Goal: Task Accomplishment & Management: Complete application form

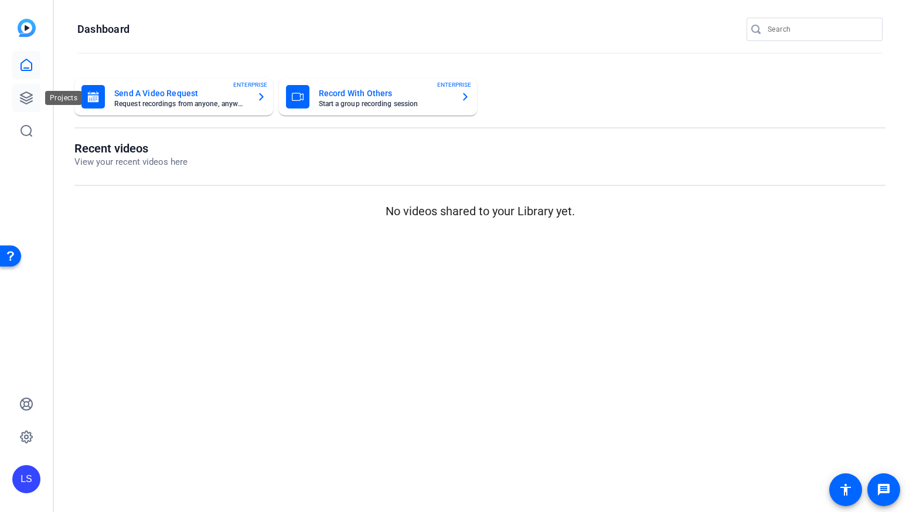
click at [34, 100] on link at bounding box center [26, 98] width 28 height 28
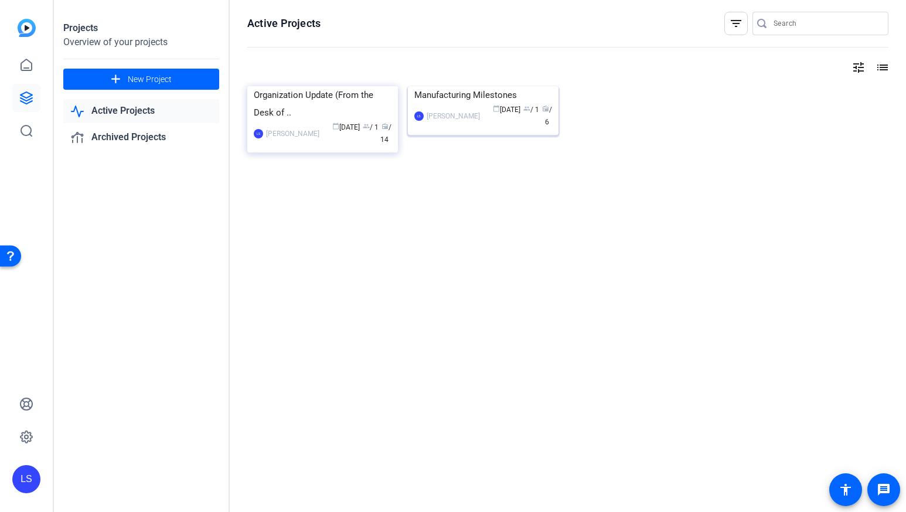
click at [477, 86] on img at bounding box center [483, 86] width 151 height 0
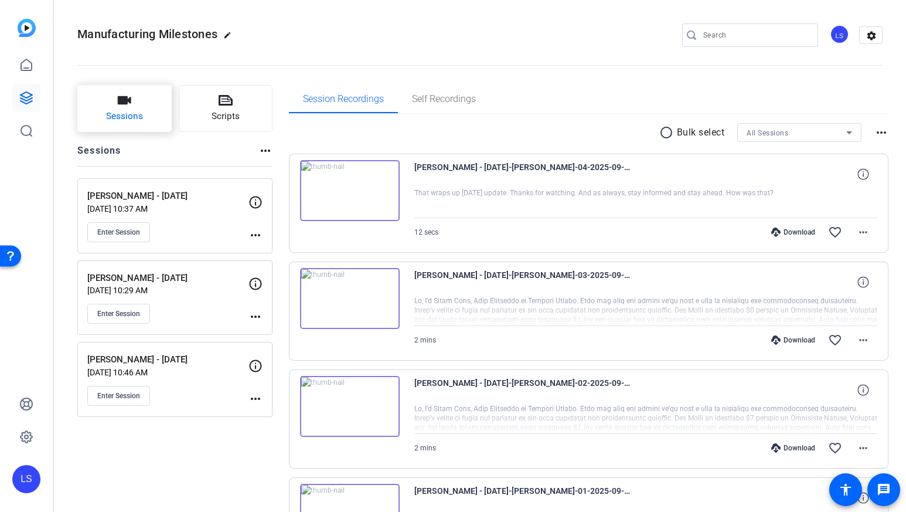
click at [148, 103] on button "Sessions" at bounding box center [124, 108] width 94 height 47
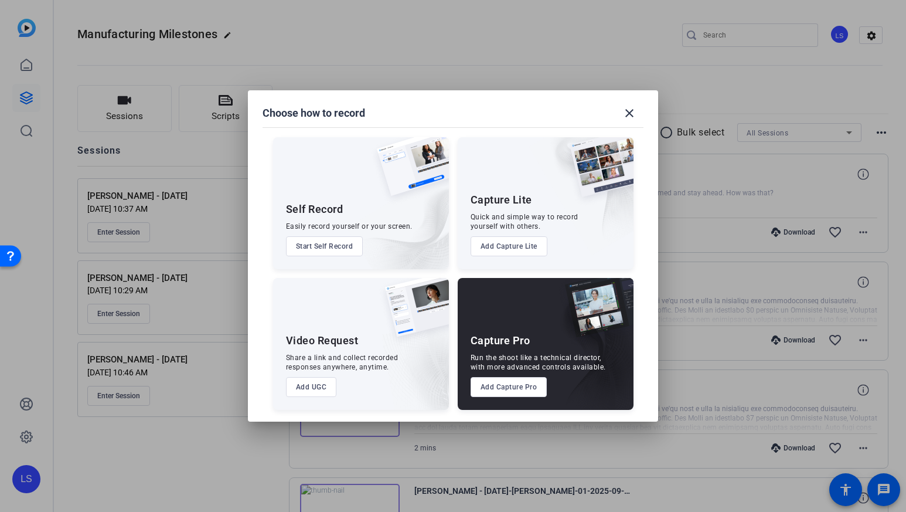
click at [516, 388] on button "Add Capture Pro" at bounding box center [509, 387] width 77 height 20
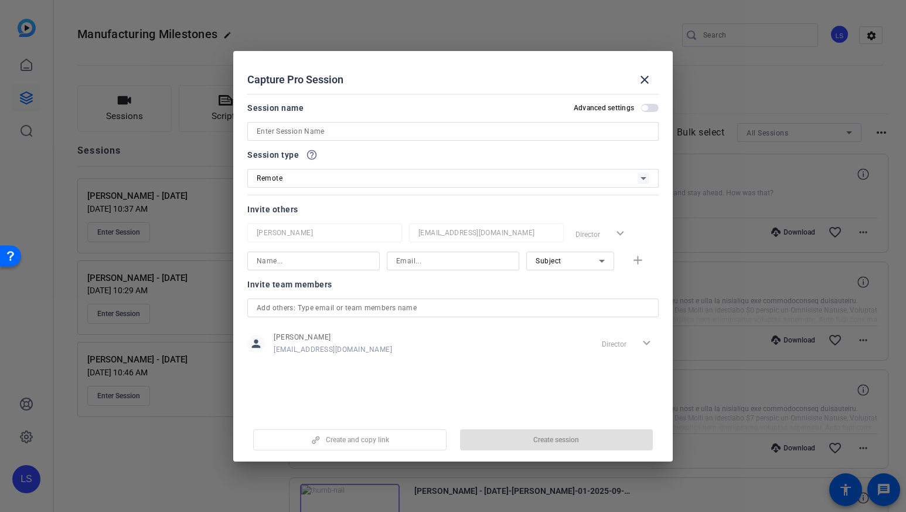
click at [426, 129] on input at bounding box center [453, 131] width 393 height 14
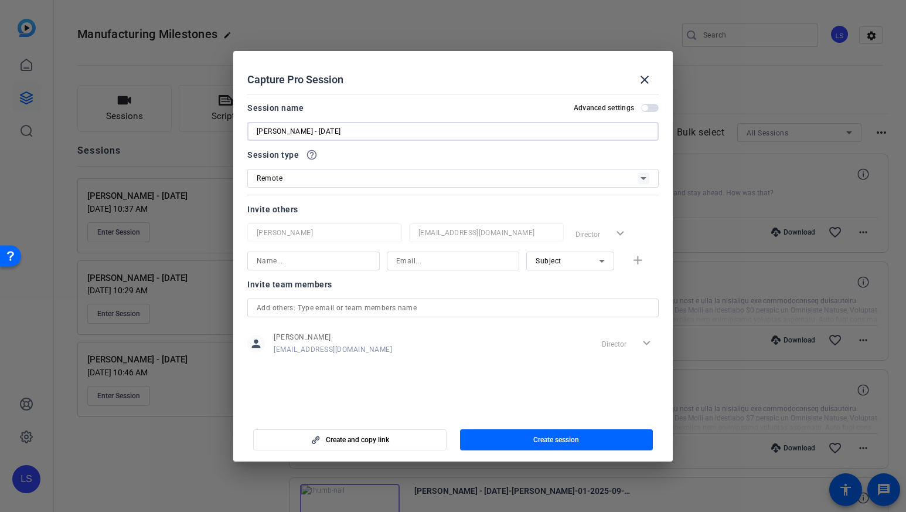
type input "[PERSON_NAME] - [DATE]"
click at [358, 264] on input at bounding box center [314, 261] width 114 height 14
type input "[PERSON_NAME]"
click at [457, 255] on input at bounding box center [453, 261] width 114 height 14
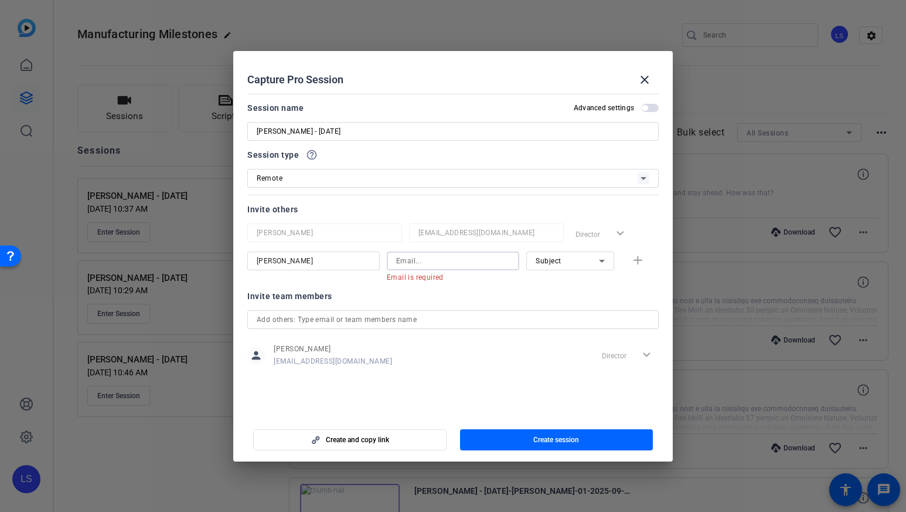
paste input "[EMAIL_ADDRESS][DOMAIN_NAME]"
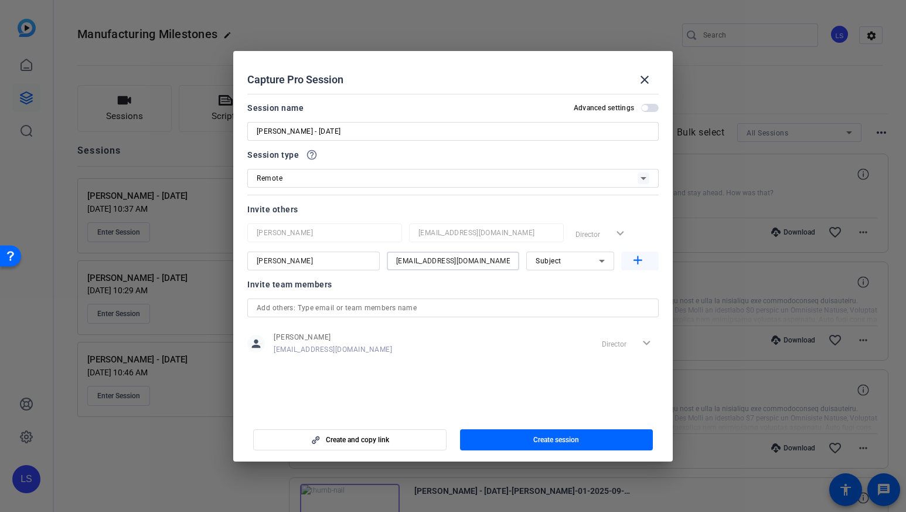
type input "[EMAIL_ADDRESS][DOMAIN_NAME]"
click at [641, 260] on mat-icon "add" at bounding box center [638, 260] width 15 height 15
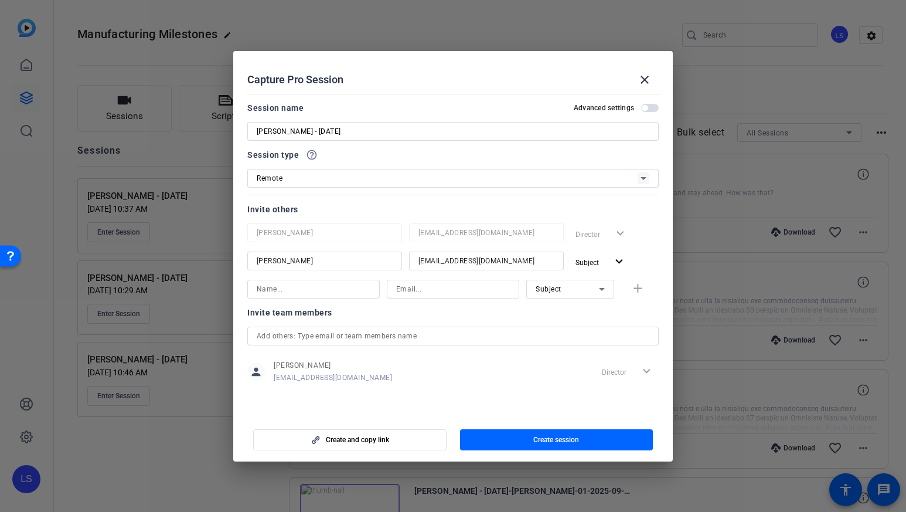
click at [293, 295] on div at bounding box center [314, 289] width 114 height 19
type input "[PERSON_NAME]"
click at [467, 287] on input at bounding box center [453, 289] width 114 height 14
paste input "[EMAIL_ADDRESS][DOMAIN_NAME]"
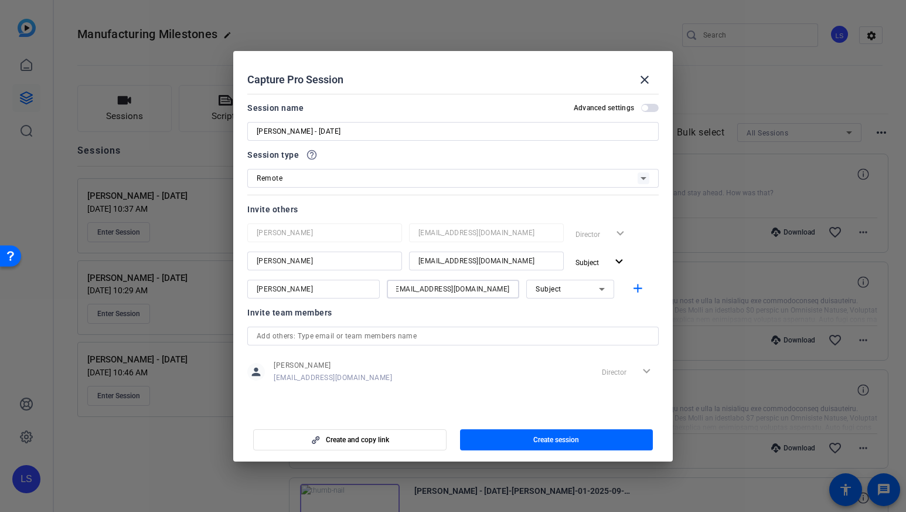
type input "[EMAIL_ADDRESS][DOMAIN_NAME]"
click at [607, 292] on icon at bounding box center [602, 289] width 14 height 14
click at [566, 327] on mat-option "Watcher" at bounding box center [570, 331] width 88 height 19
click at [641, 290] on mat-icon "add" at bounding box center [638, 288] width 15 height 15
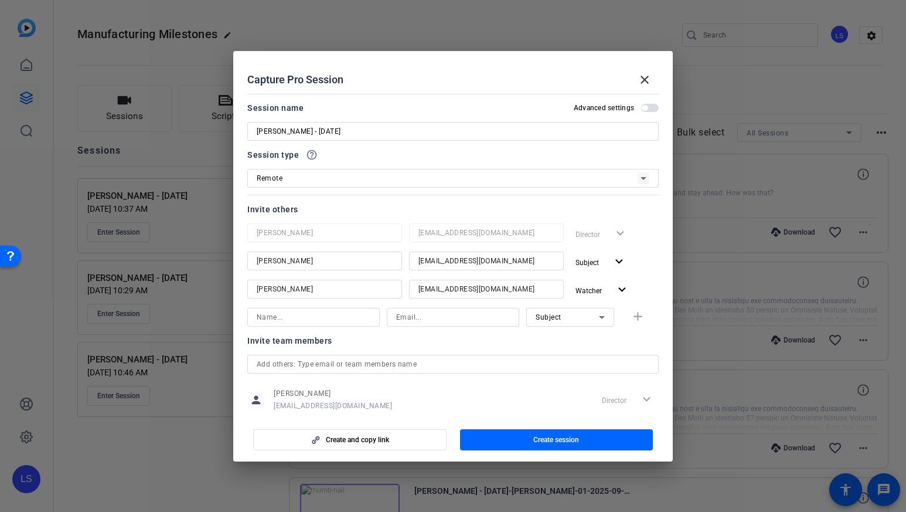
click at [351, 315] on input at bounding box center [314, 317] width 114 height 14
type input "[PERSON_NAME] [PERSON_NAME]"
click at [499, 312] on input at bounding box center [453, 317] width 114 height 14
paste input "[EMAIL_ADDRESS][DOMAIN_NAME]"
type input "[EMAIL_ADDRESS][DOMAIN_NAME]"
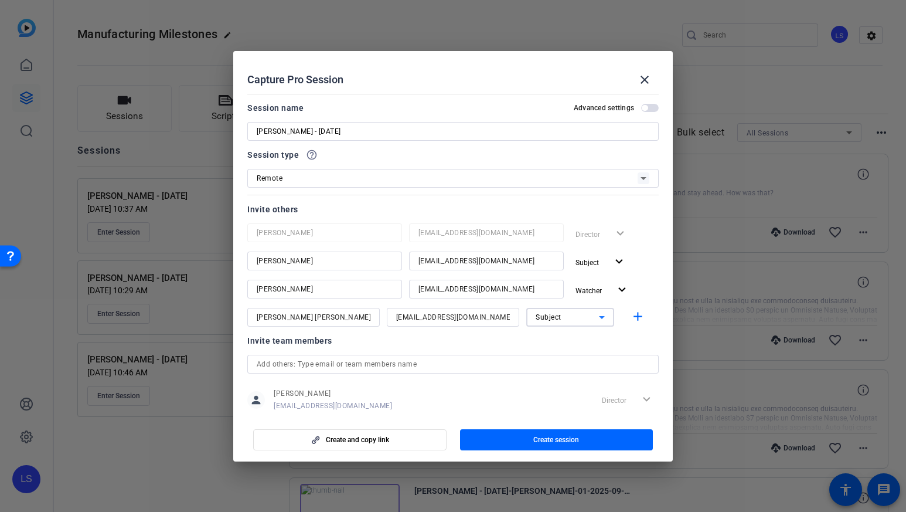
click at [600, 324] on icon at bounding box center [602, 317] width 14 height 14
click at [577, 352] on mat-option "Watcher" at bounding box center [570, 359] width 88 height 19
click at [641, 314] on mat-icon "add" at bounding box center [638, 317] width 15 height 15
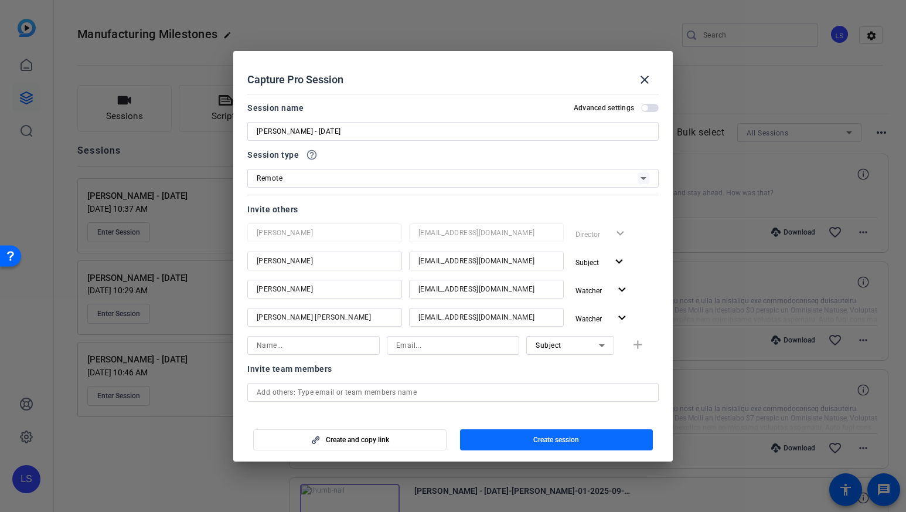
click at [531, 435] on span "button" at bounding box center [556, 440] width 193 height 28
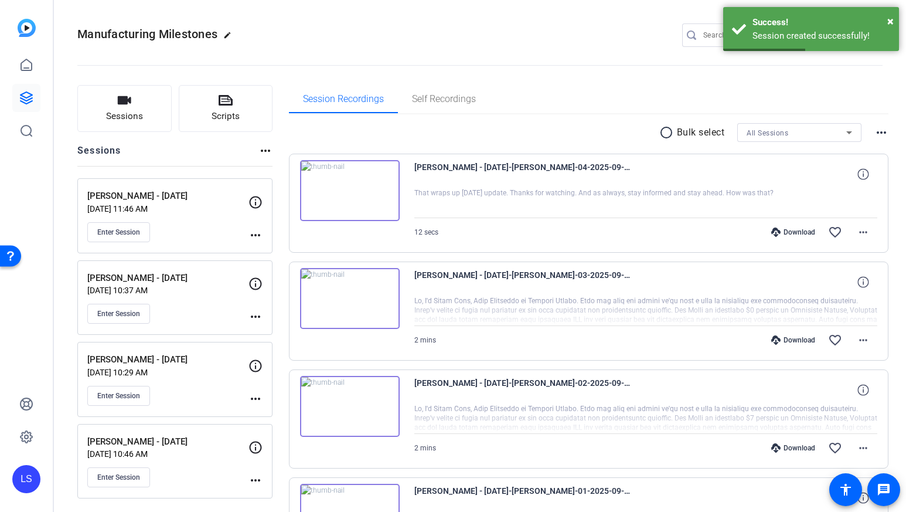
click at [256, 232] on mat-icon "more_horiz" at bounding box center [256, 235] width 14 height 14
click at [282, 250] on span "Edit Session" at bounding box center [284, 252] width 53 height 14
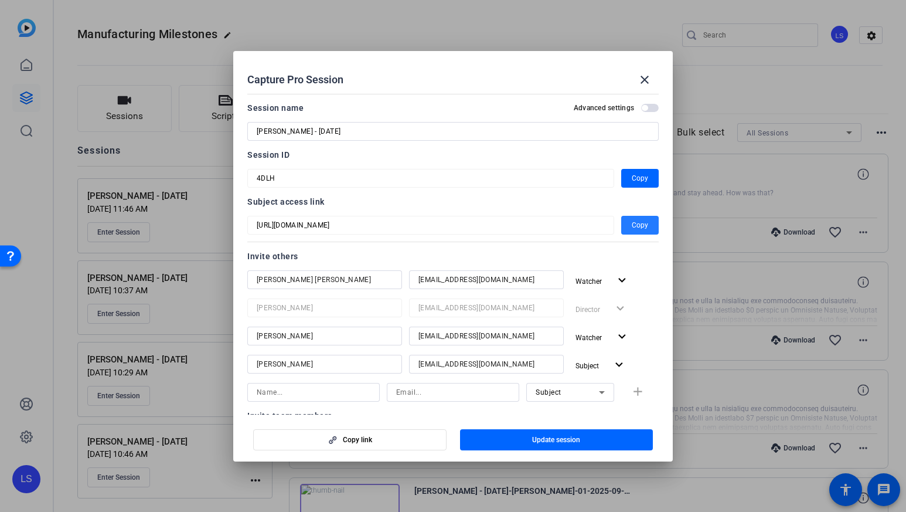
click at [641, 226] on span "Copy" at bounding box center [640, 225] width 16 height 14
click at [643, 76] on mat-icon "close" at bounding box center [645, 80] width 14 height 14
